Goal: Information Seeking & Learning: Learn about a topic

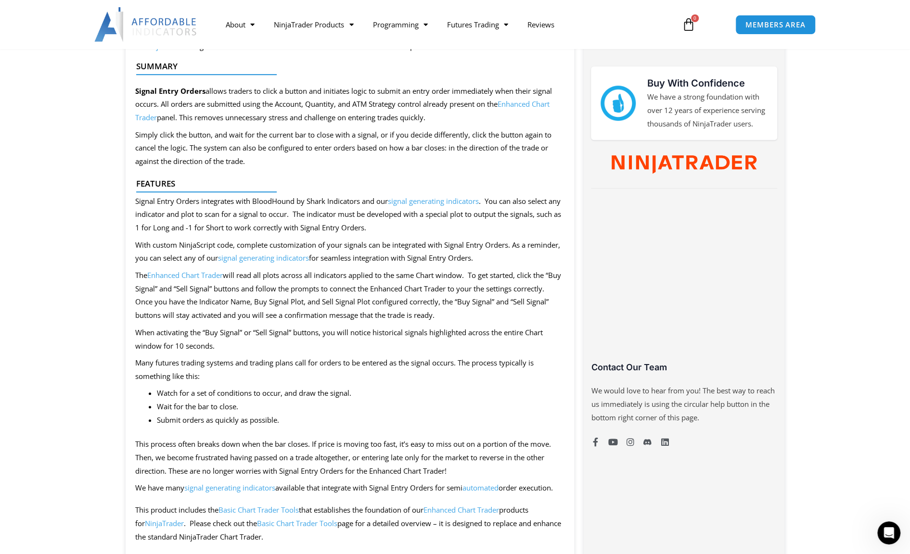
scroll to position [433, 0]
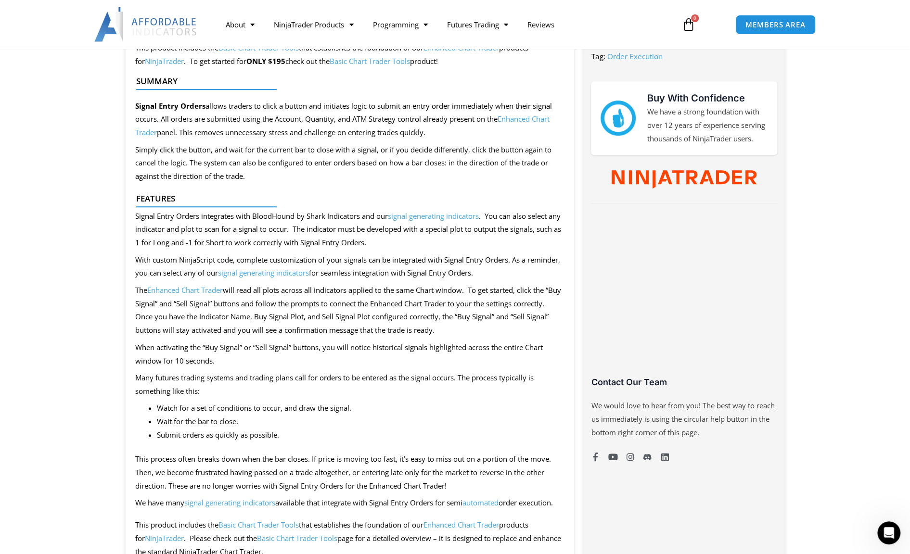
click at [433, 215] on div at bounding box center [346, 210] width 420 height 13
click at [434, 216] on div at bounding box center [346, 210] width 420 height 13
click at [309, 275] on link "signal generating indicators" at bounding box center [263, 273] width 91 height 10
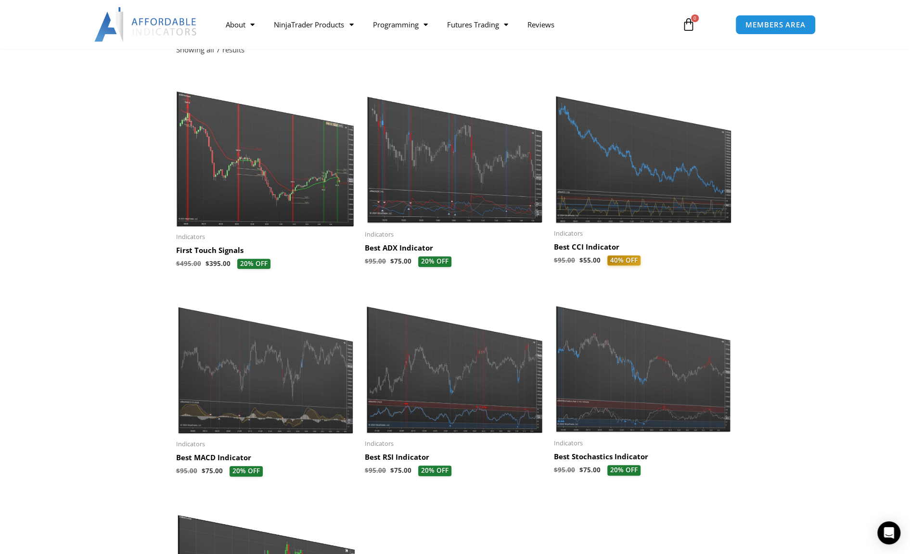
scroll to position [192, 0]
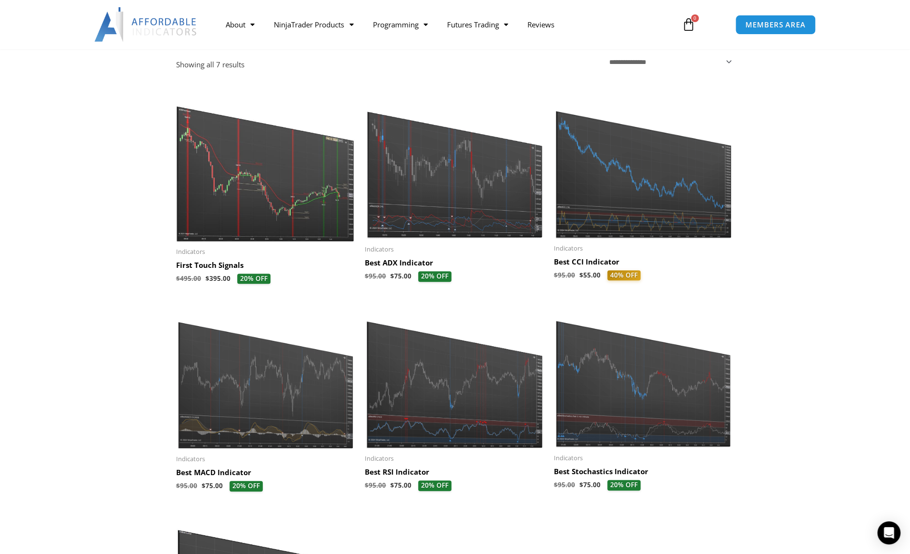
click at [203, 264] on h2 "First Touch Signals" at bounding box center [265, 266] width 179 height 10
